Goal: Task Accomplishment & Management: Manage account settings

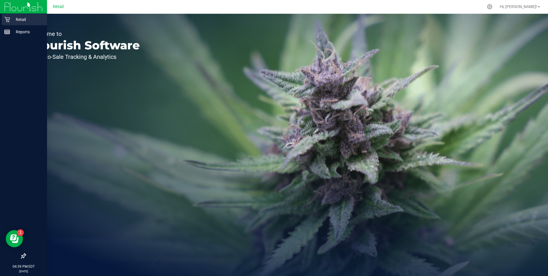
click at [10, 19] on p "Retail" at bounding box center [27, 19] width 34 height 7
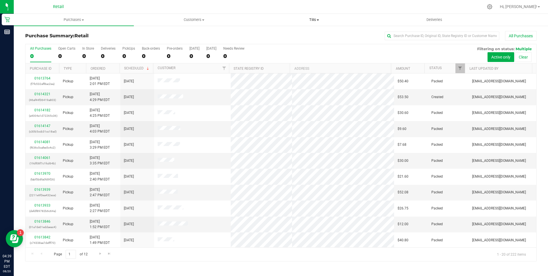
click at [317, 21] on span "Tills" at bounding box center [313, 19] width 119 height 5
click at [280, 35] on span "Manage tills" at bounding box center [273, 34] width 39 height 5
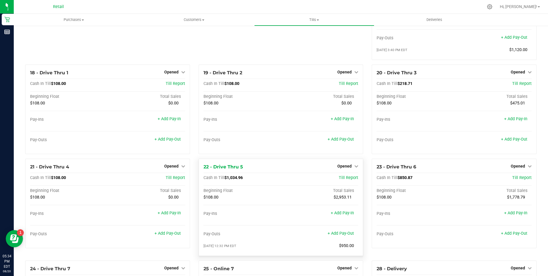
scroll to position [573, 0]
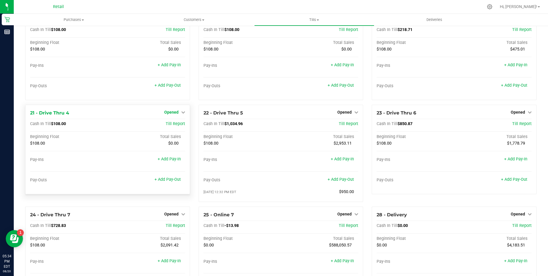
click at [182, 114] on icon at bounding box center [183, 112] width 4 height 4
click at [171, 126] on link "Close Till" at bounding box center [171, 123] width 15 height 5
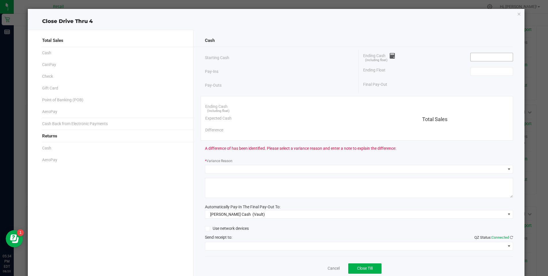
click at [481, 58] on input at bounding box center [492, 57] width 42 height 8
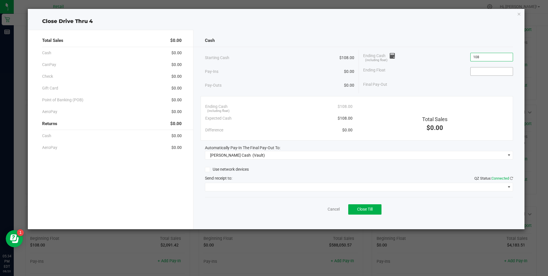
type input "$108.00"
click at [479, 72] on input at bounding box center [492, 71] width 42 height 8
type input "$108.00"
click at [366, 207] on span "Close Till" at bounding box center [364, 209] width 15 height 5
click at [316, 208] on link "Dismiss" at bounding box center [321, 209] width 14 height 6
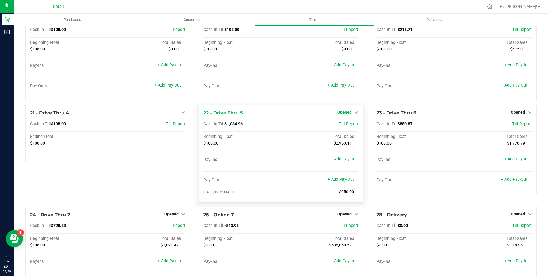
click at [354, 114] on icon at bounding box center [356, 112] width 4 height 4
click at [343, 126] on link "Close Till" at bounding box center [345, 123] width 15 height 5
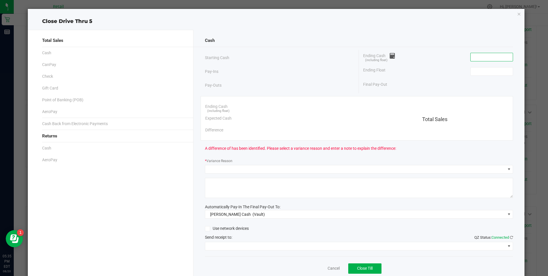
click at [475, 55] on input at bounding box center [492, 57] width 42 height 8
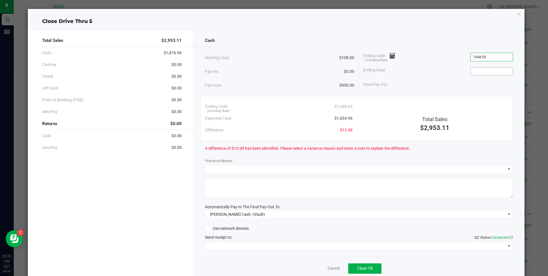
type input "$1,048.05"
click at [485, 71] on input at bounding box center [492, 71] width 42 height 8
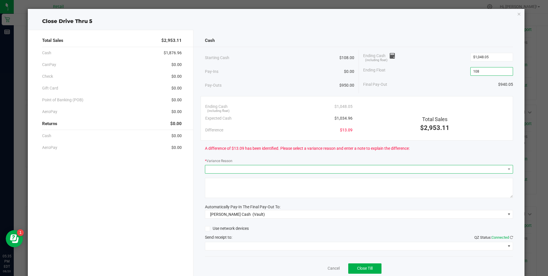
type input "$108.00"
click at [219, 169] on span at bounding box center [355, 169] width 300 height 8
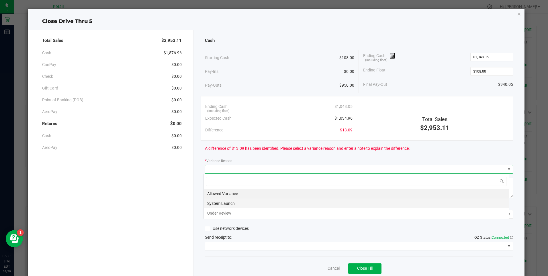
scroll to position [9, 305]
click at [213, 191] on li "Allowed Variance" at bounding box center [356, 194] width 305 height 10
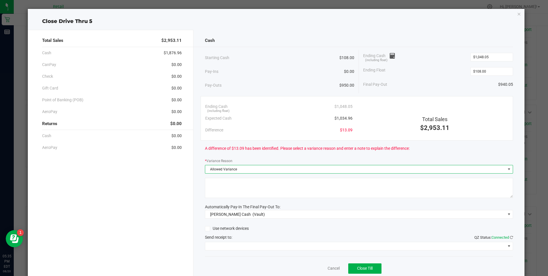
click at [213, 186] on textarea at bounding box center [359, 188] width 308 height 20
type textarea "ws"
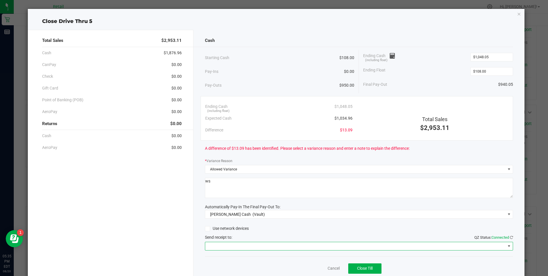
click at [222, 248] on span at bounding box center [355, 246] width 300 height 8
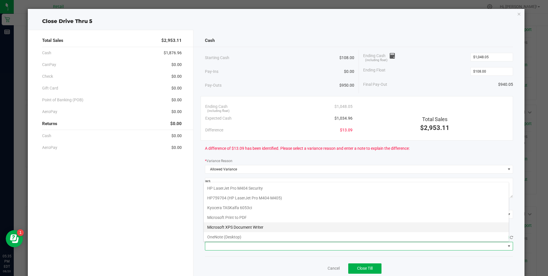
scroll to position [50, 0]
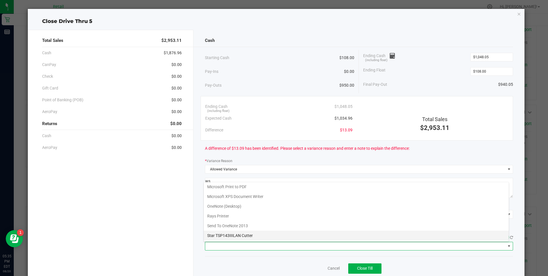
click at [262, 239] on Cutter "Star TSP143IIILAN Cutter" at bounding box center [356, 235] width 305 height 10
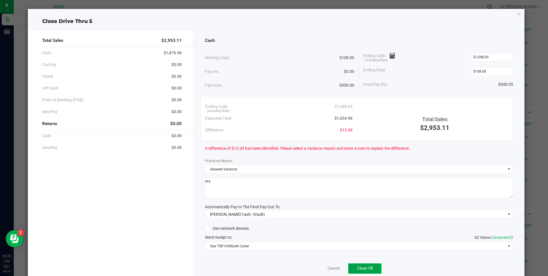
click at [363, 269] on span "Close Till" at bounding box center [364, 268] width 15 height 5
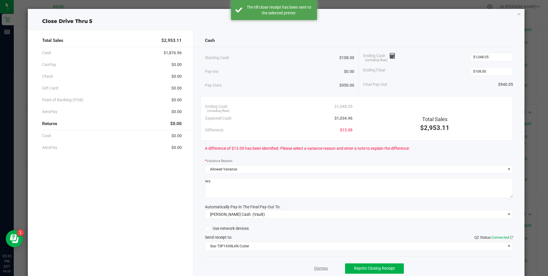
click at [319, 269] on link "Dismiss" at bounding box center [321, 268] width 14 height 6
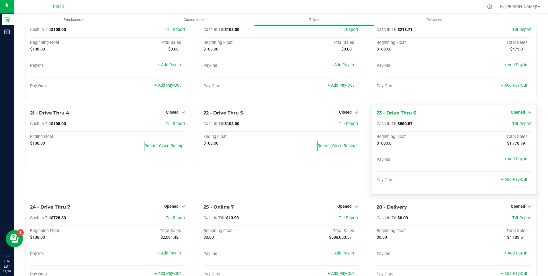
click at [528, 114] on icon at bounding box center [530, 112] width 4 height 4
click at [518, 126] on link "Close Till" at bounding box center [518, 123] width 15 height 5
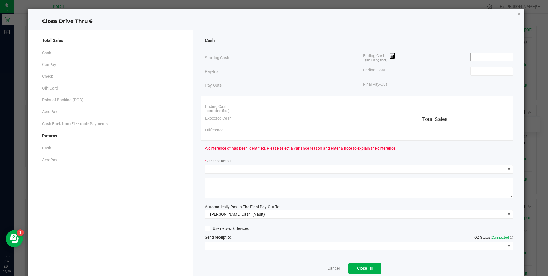
click at [474, 56] on input at bounding box center [492, 57] width 42 height 8
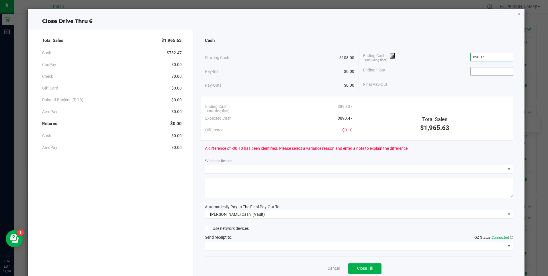
type input "$890.37"
click at [485, 74] on input at bounding box center [492, 71] width 42 height 8
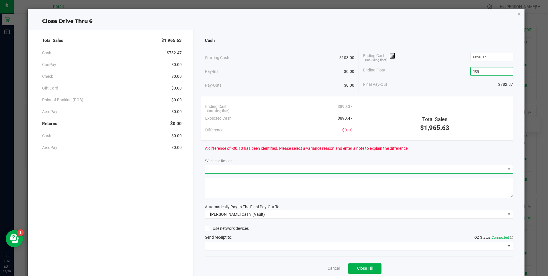
type input "$108.00"
click at [242, 168] on span at bounding box center [355, 169] width 300 height 8
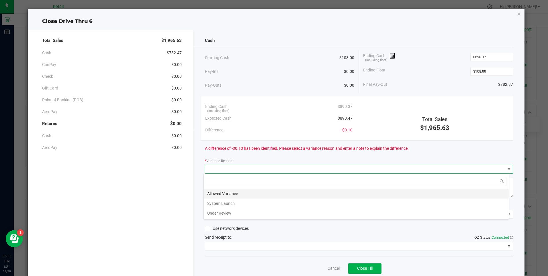
scroll to position [9, 305]
click at [237, 189] on li "Allowed Variance" at bounding box center [356, 194] width 305 height 10
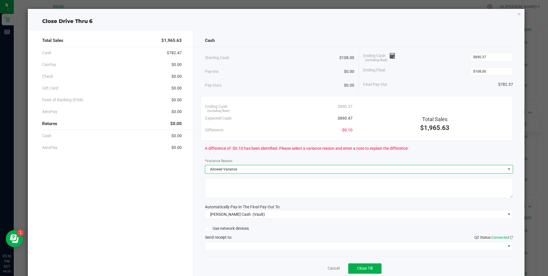
click at [240, 189] on textarea at bounding box center [359, 188] width 308 height 20
type textarea "ws"
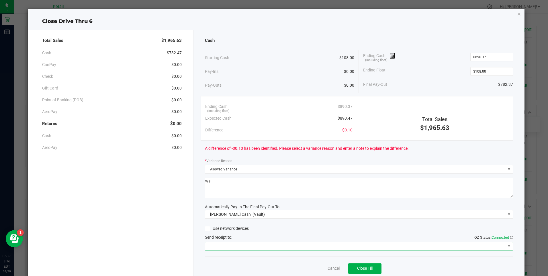
click at [242, 246] on span at bounding box center [355, 246] width 300 height 8
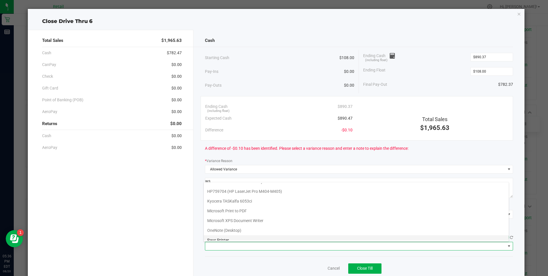
scroll to position [50, 0]
drag, startPoint x: 237, startPoint y: 236, endPoint x: 289, endPoint y: 243, distance: 53.2
click at [237, 236] on Cutter "Star TSP143IIILAN Cutter" at bounding box center [356, 235] width 305 height 10
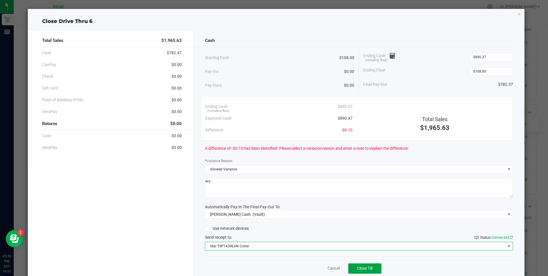
click at [363, 269] on span "Close Till" at bounding box center [364, 268] width 15 height 5
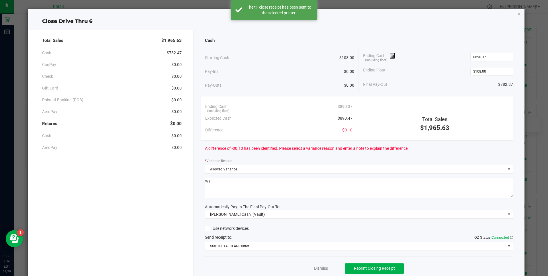
click at [319, 268] on link "Dismiss" at bounding box center [321, 268] width 14 height 6
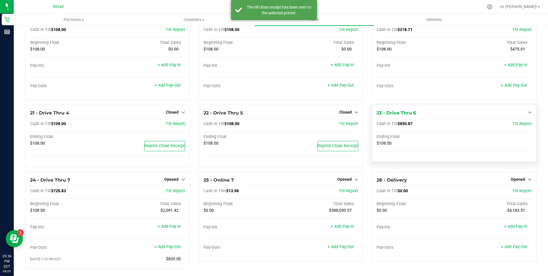
click at [528, 114] on icon at bounding box center [530, 112] width 4 height 4
click at [345, 137] on div "Cash In Till $108.00 Till Report Ending Float $108.00 Reprint Close Receipt" at bounding box center [280, 141] width 155 height 41
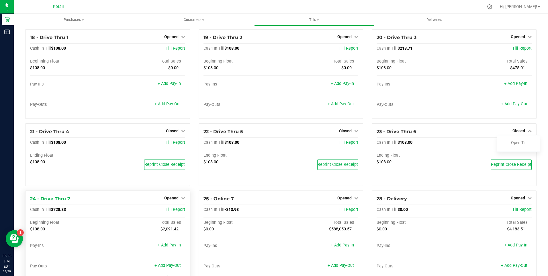
scroll to position [544, 0]
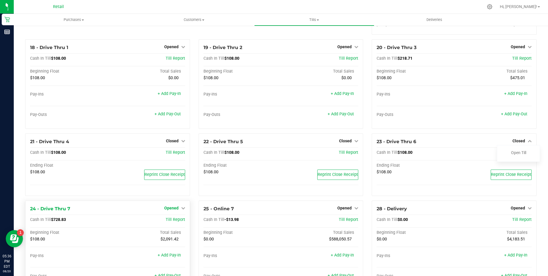
click at [181, 210] on icon at bounding box center [183, 208] width 4 height 4
click at [171, 222] on link "Close Till" at bounding box center [171, 219] width 15 height 5
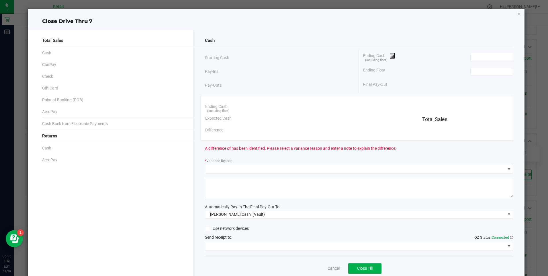
click at [494, 52] on div "Ending Cash (including float)" at bounding box center [438, 57] width 150 height 14
click at [492, 59] on input at bounding box center [492, 57] width 42 height 8
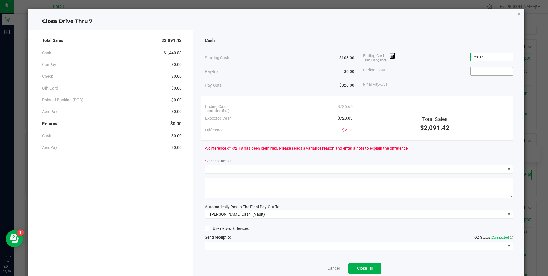
type input "$726.65"
click at [479, 72] on input at bounding box center [492, 71] width 42 height 8
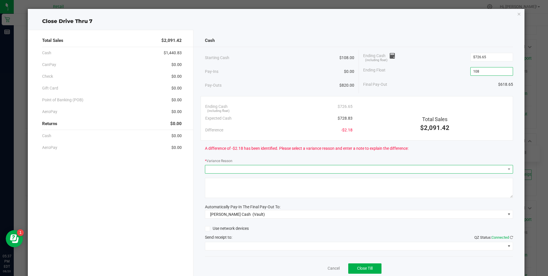
type input "$108.00"
click at [242, 167] on span at bounding box center [355, 169] width 300 height 8
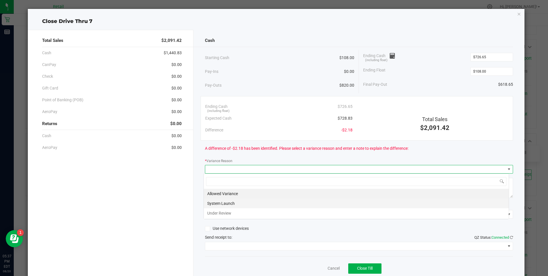
scroll to position [9, 305]
click at [227, 193] on li "Allowed Variance" at bounding box center [356, 194] width 305 height 10
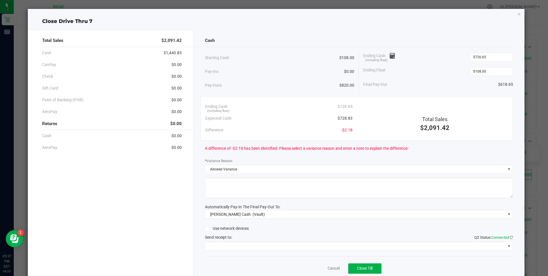
click at [231, 191] on textarea at bounding box center [359, 188] width 308 height 20
type textarea "ws"
click at [222, 244] on span at bounding box center [355, 246] width 300 height 8
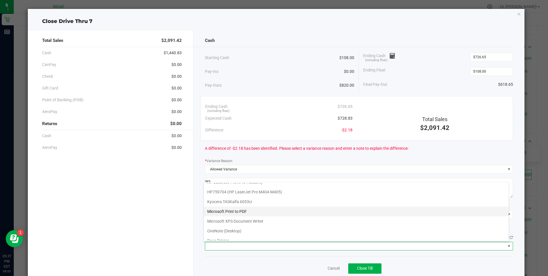
scroll to position [50, 0]
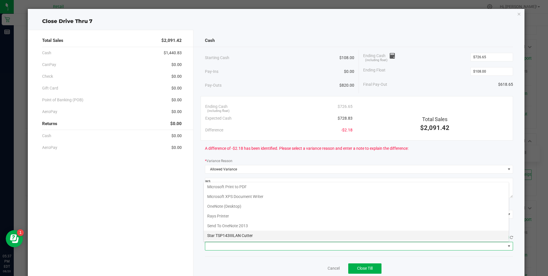
click at [251, 233] on Cutter "Star TSP143IIILAN Cutter" at bounding box center [356, 235] width 305 height 10
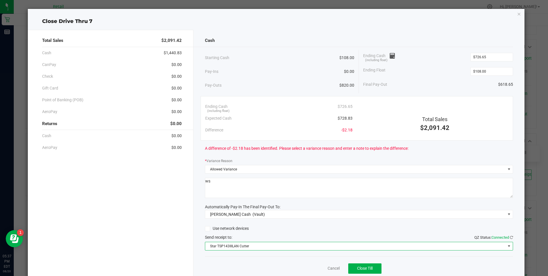
click at [361, 273] on div "Cancel Close Till" at bounding box center [359, 267] width 308 height 22
click at [362, 270] on span "Close Till" at bounding box center [364, 268] width 15 height 5
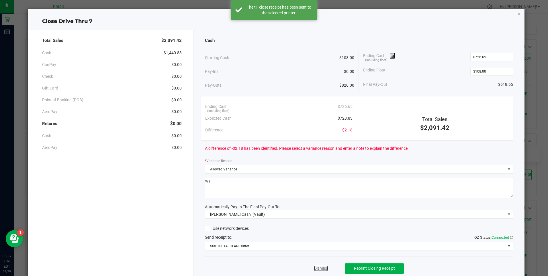
click at [317, 266] on link "Dismiss" at bounding box center [321, 268] width 14 height 6
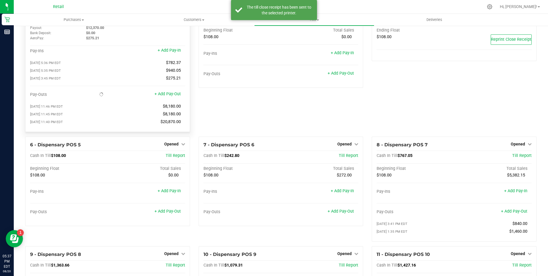
scroll to position [0, 0]
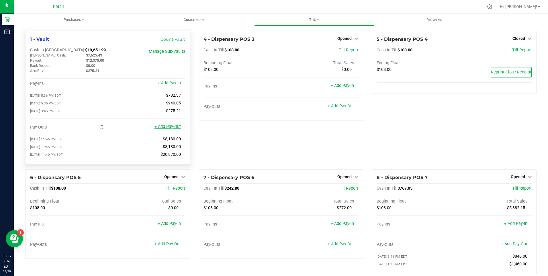
click at [166, 129] on link "+ Add Pay-Out" at bounding box center [167, 126] width 26 height 5
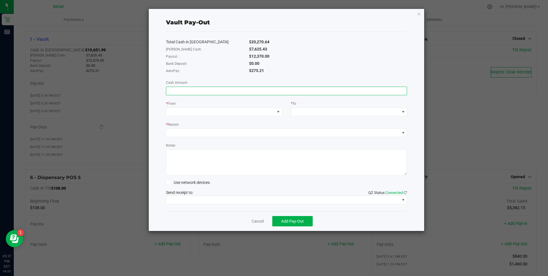
click at [178, 92] on input at bounding box center [286, 91] width 241 height 8
type input "$275.21"
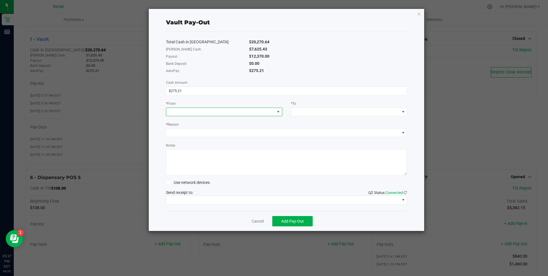
click at [226, 115] on span at bounding box center [220, 112] width 109 height 8
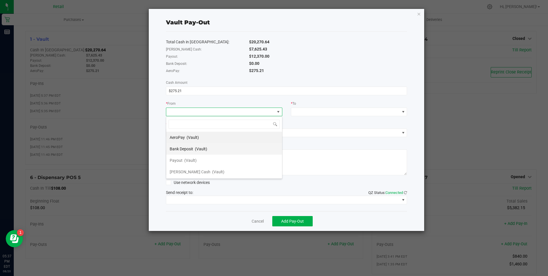
scroll to position [9, 116]
click at [193, 138] on span "(Vault)" at bounding box center [193, 137] width 12 height 5
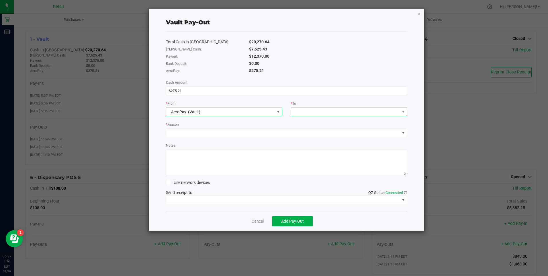
click at [331, 111] on span at bounding box center [345, 112] width 109 height 8
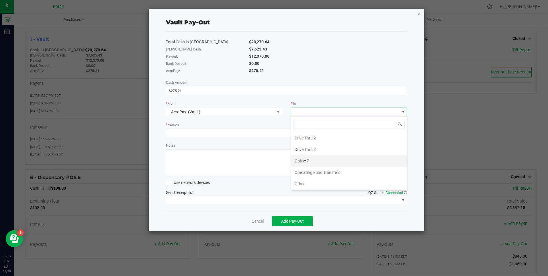
scroll to position [183, 0]
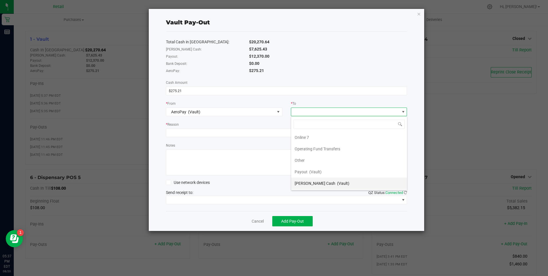
click at [313, 183] on span "Petty Cash" at bounding box center [315, 183] width 41 height 5
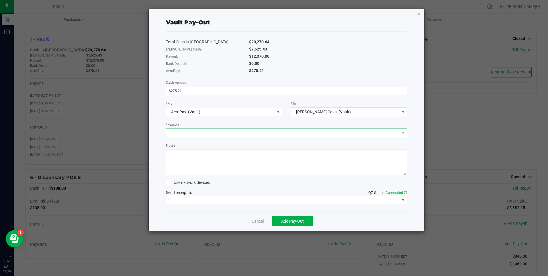
click at [188, 134] on span at bounding box center [283, 133] width 234 height 8
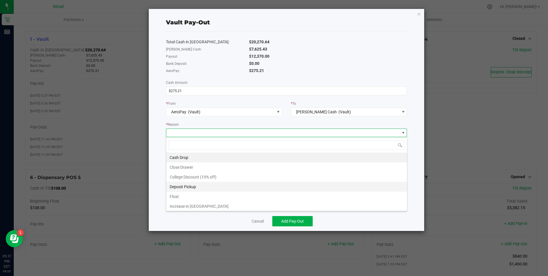
scroll to position [11, 0]
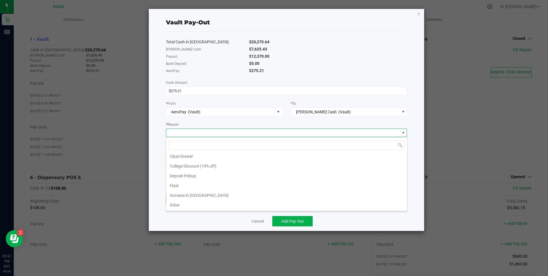
click at [190, 196] on li "Increase in Float" at bounding box center [286, 195] width 241 height 10
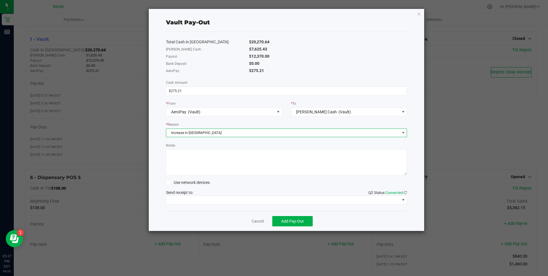
click at [189, 162] on textarea "Notes" at bounding box center [286, 162] width 241 height 26
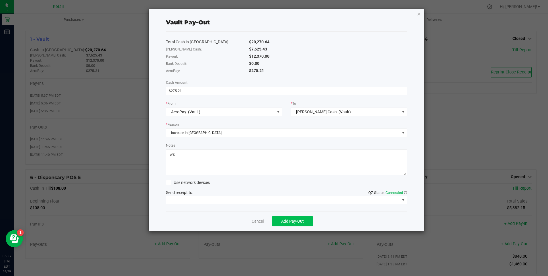
type textarea "ws"
click at [294, 219] on span "Add Pay-Out" at bounding box center [292, 221] width 23 height 5
click at [260, 223] on link "Dismiss" at bounding box center [256, 221] width 14 height 6
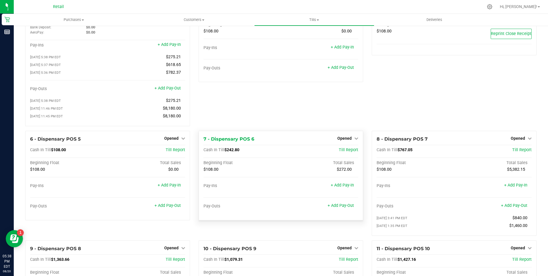
scroll to position [0, 0]
